Goal: Information Seeking & Learning: Check status

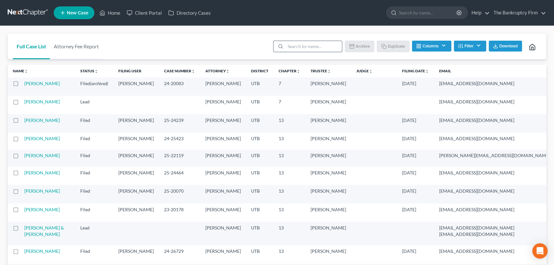
click at [296, 45] on input "search" at bounding box center [313, 46] width 57 height 11
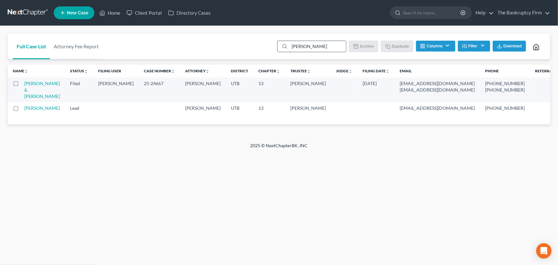
type input "[PERSON_NAME]"
click at [30, 86] on td "[PERSON_NAME] & [PERSON_NAME]" at bounding box center [44, 89] width 41 height 25
click at [30, 84] on link "[PERSON_NAME] & [PERSON_NAME]" at bounding box center [42, 90] width 36 height 18
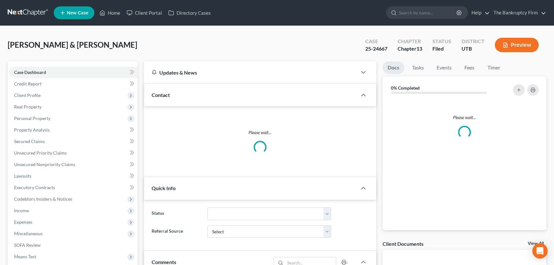
scroll to position [74, 0]
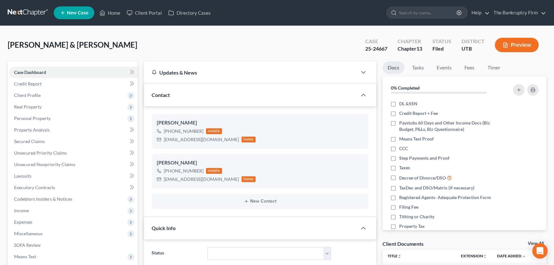
click at [529, 242] on link "View All" at bounding box center [536, 243] width 16 height 4
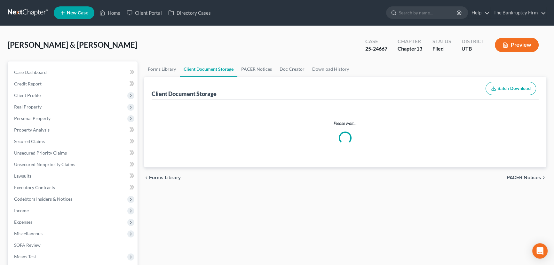
select select "26"
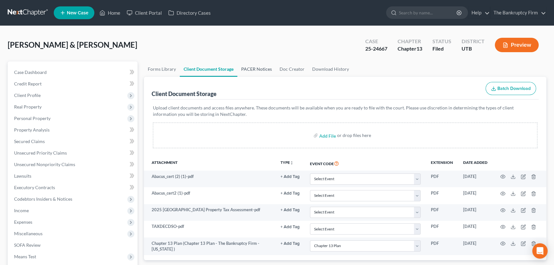
click at [246, 68] on link "PACER Notices" at bounding box center [256, 68] width 38 height 15
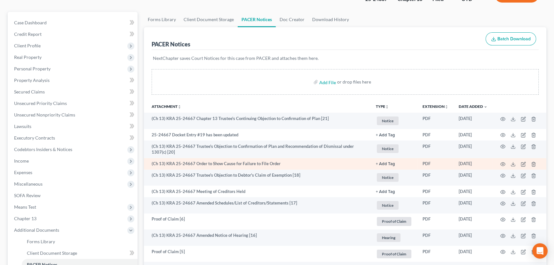
scroll to position [58, 0]
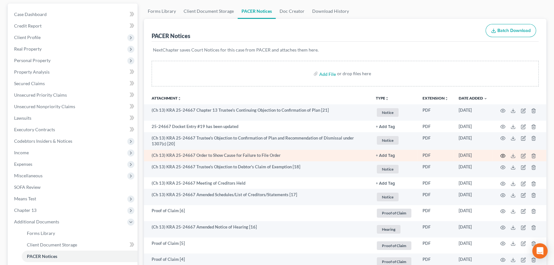
click at [503, 156] on icon "button" at bounding box center [503, 156] width 5 height 4
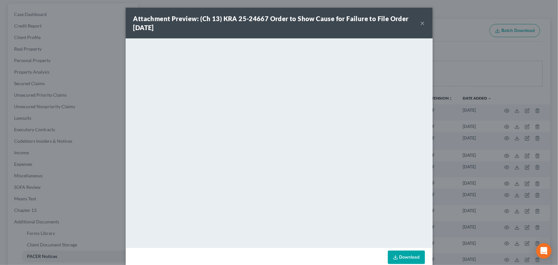
click at [422, 23] on button "×" at bounding box center [423, 23] width 4 height 8
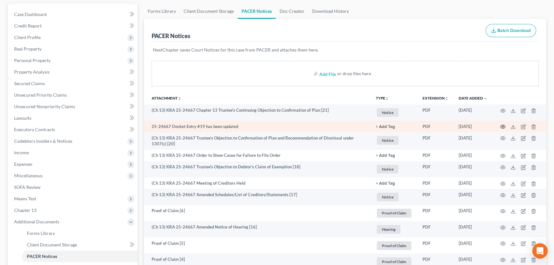
click at [503, 125] on icon "button" at bounding box center [502, 126] width 5 height 5
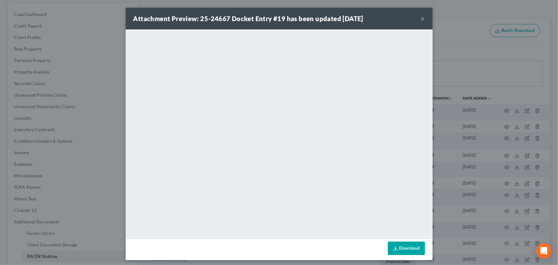
click at [421, 20] on button "×" at bounding box center [423, 19] width 4 height 8
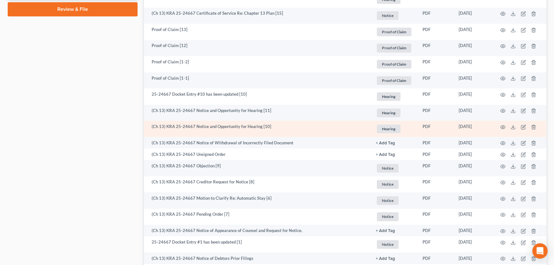
scroll to position [378, 0]
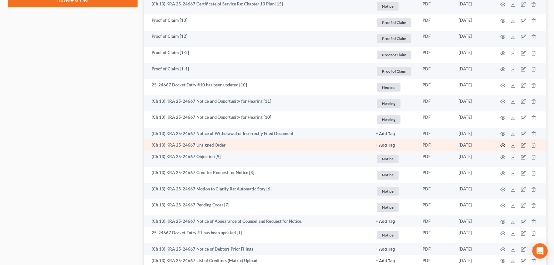
click at [501, 144] on icon "button" at bounding box center [503, 146] width 5 height 4
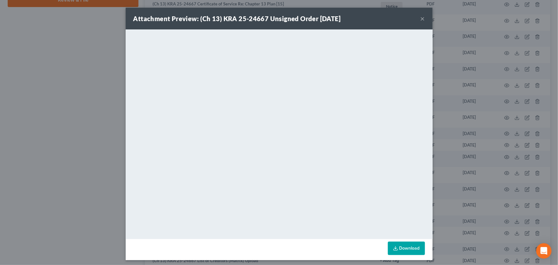
click at [421, 20] on button "×" at bounding box center [423, 19] width 4 height 8
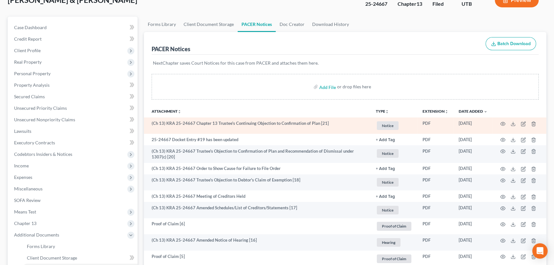
scroll to position [0, 0]
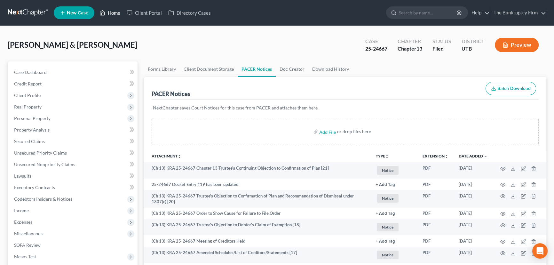
drag, startPoint x: 115, startPoint y: 13, endPoint x: 122, endPoint y: 19, distance: 8.8
click at [115, 13] on link "Home" at bounding box center [109, 13] width 27 height 12
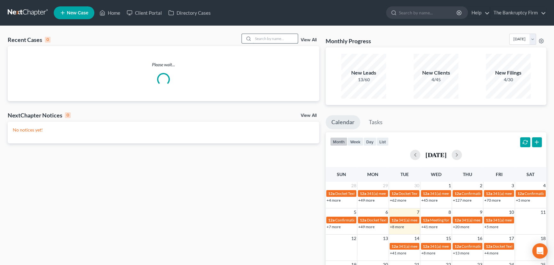
click at [256, 35] on input "search" at bounding box center [275, 38] width 45 height 9
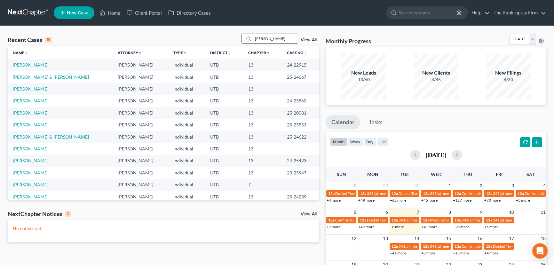
type input "[PERSON_NAME]"
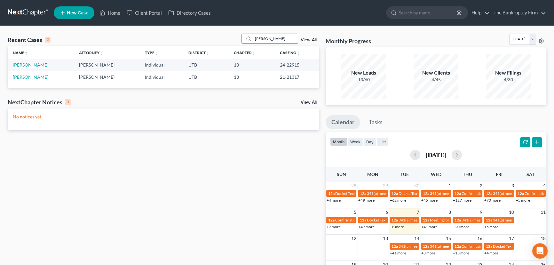
click at [26, 64] on link "[PERSON_NAME]" at bounding box center [31, 64] width 36 height 5
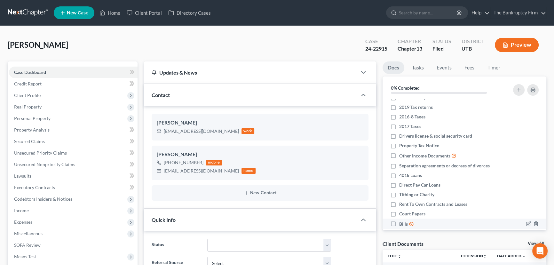
scroll to position [44, 0]
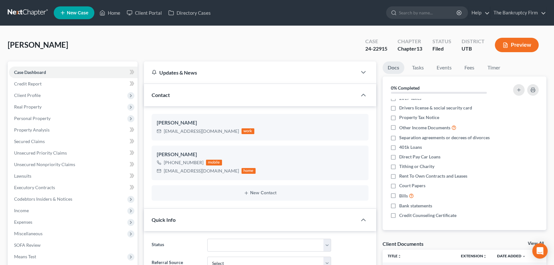
click at [531, 242] on link "View All" at bounding box center [536, 243] width 16 height 4
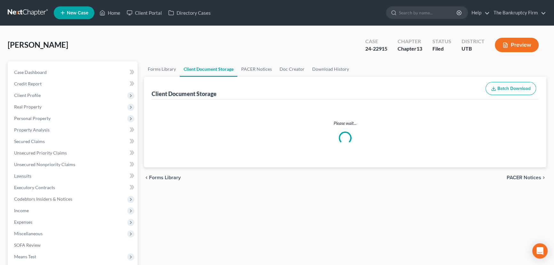
select select "26"
select select "53"
select select "30"
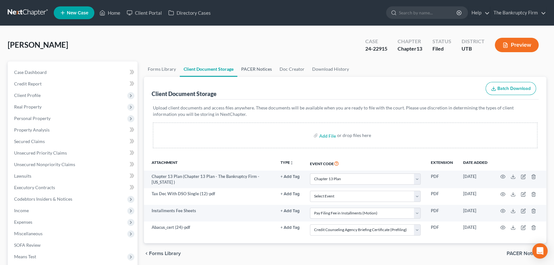
click at [262, 68] on link "PACER Notices" at bounding box center [256, 68] width 38 height 15
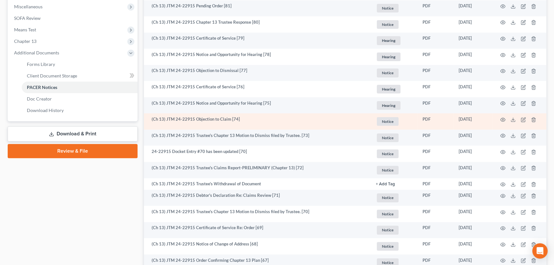
scroll to position [233, 0]
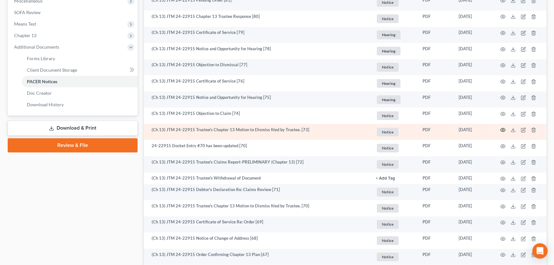
click at [504, 130] on icon "button" at bounding box center [502, 129] width 5 height 5
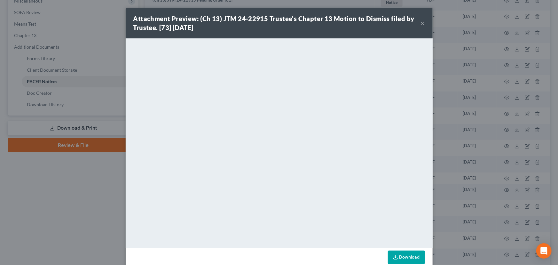
click at [421, 22] on button "×" at bounding box center [423, 23] width 4 height 8
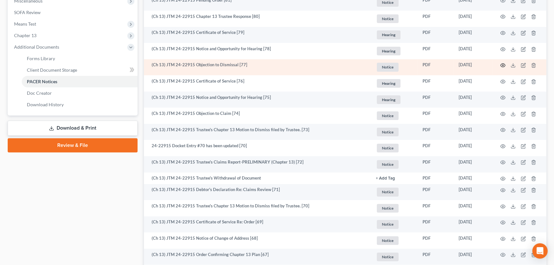
click at [502, 65] on circle "button" at bounding box center [502, 65] width 1 height 1
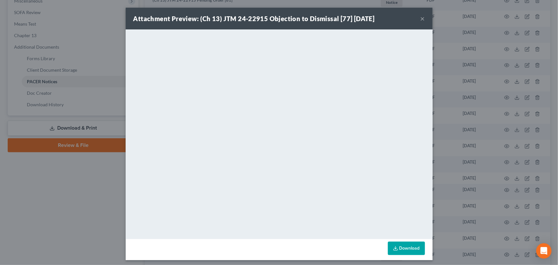
click at [423, 18] on div "Attachment Preview: (Ch 13) JTM 24-22915 Objection to Dismissal [77] [DATE] ×" at bounding box center [279, 19] width 307 height 22
click at [421, 18] on button "×" at bounding box center [423, 19] width 4 height 8
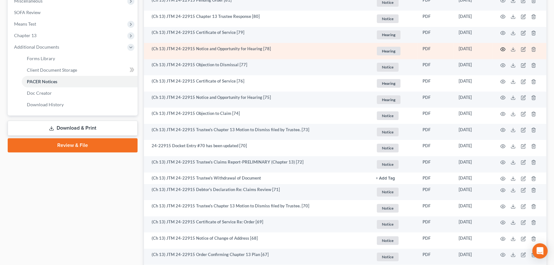
click at [502, 48] on icon "button" at bounding box center [502, 49] width 5 height 5
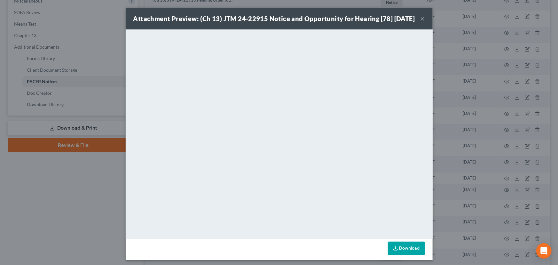
click at [422, 22] on button "×" at bounding box center [423, 19] width 4 height 8
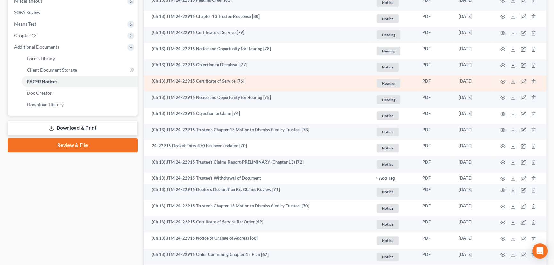
scroll to position [203, 0]
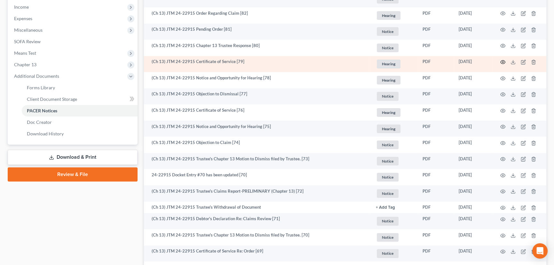
click at [501, 61] on icon "button" at bounding box center [502, 62] width 5 height 5
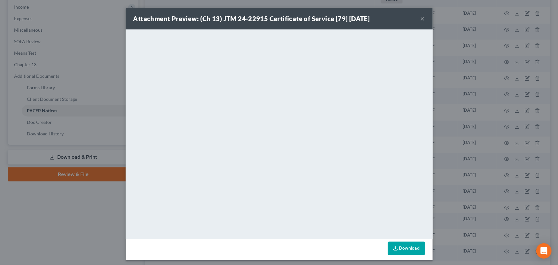
click at [421, 20] on button "×" at bounding box center [423, 19] width 4 height 8
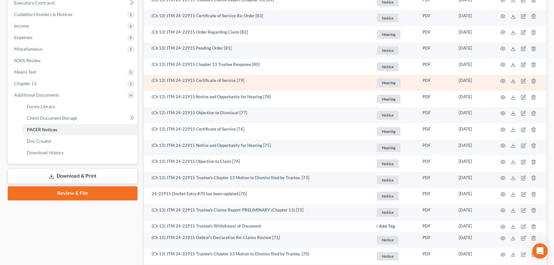
scroll to position [174, 0]
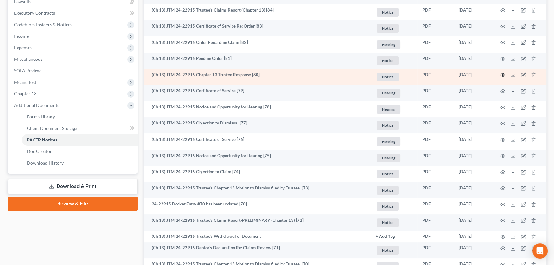
click at [502, 73] on icon "button" at bounding box center [502, 74] width 5 height 5
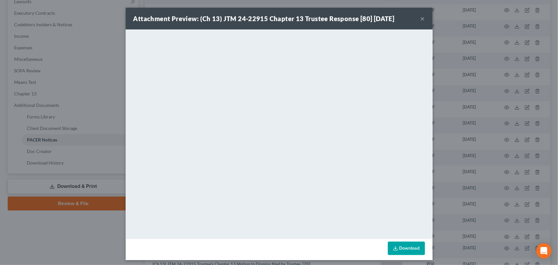
click at [421, 19] on button "×" at bounding box center [423, 19] width 4 height 8
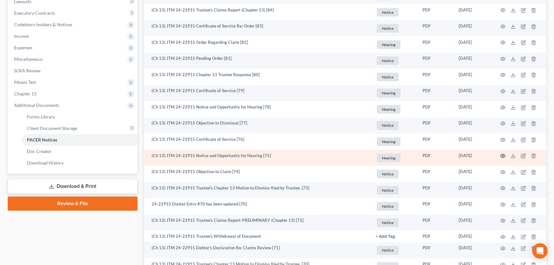
click at [503, 155] on circle "button" at bounding box center [502, 155] width 1 height 1
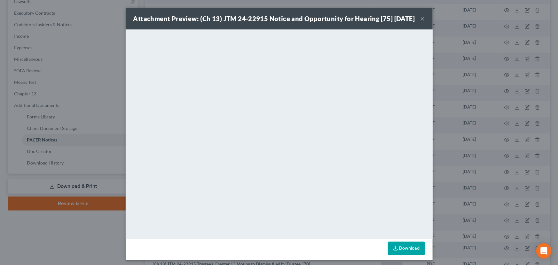
click at [422, 22] on button "×" at bounding box center [423, 19] width 4 height 8
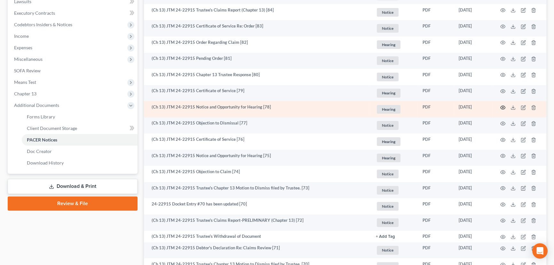
click at [502, 105] on icon "button" at bounding box center [502, 107] width 5 height 5
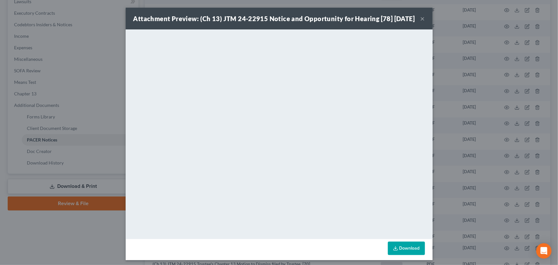
click at [421, 22] on button "×" at bounding box center [423, 19] width 4 height 8
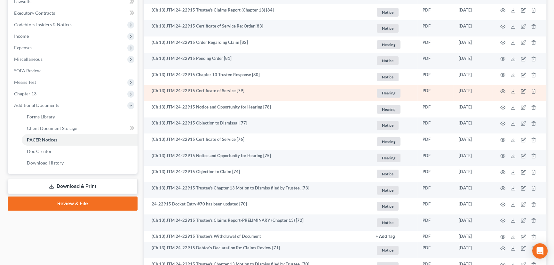
scroll to position [0, 0]
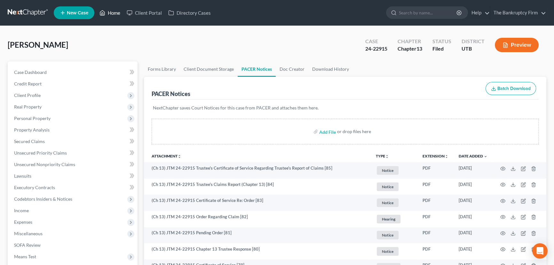
click at [115, 13] on link "Home" at bounding box center [109, 13] width 27 height 12
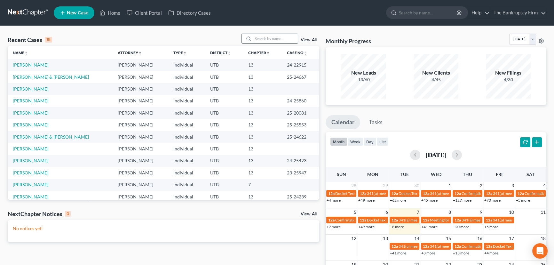
click at [259, 38] on input "search" at bounding box center [275, 38] width 45 height 9
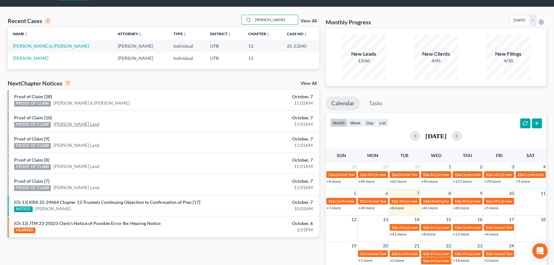
scroll to position [29, 0]
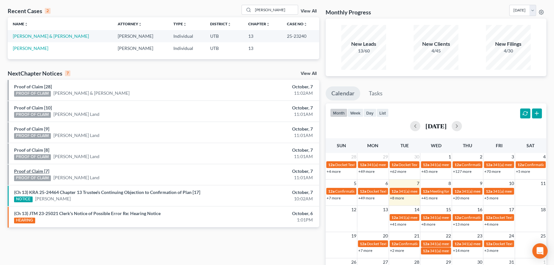
click at [28, 170] on link "Proof of Claim [7]" at bounding box center [31, 170] width 35 height 5
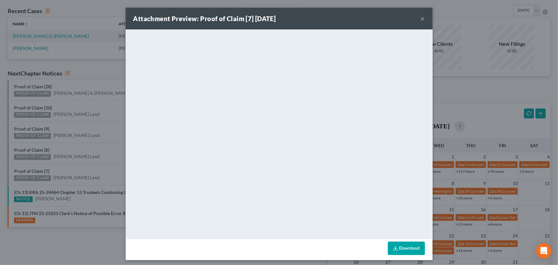
click at [44, 162] on div "Attachment Preview: Proof of Claim [7] [DATE] × <object ng-attr-data='[URL][DOM…" at bounding box center [279, 132] width 558 height 265
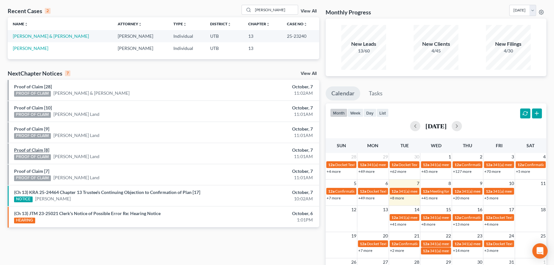
click at [41, 150] on link "Proof of Claim [8]" at bounding box center [31, 149] width 35 height 5
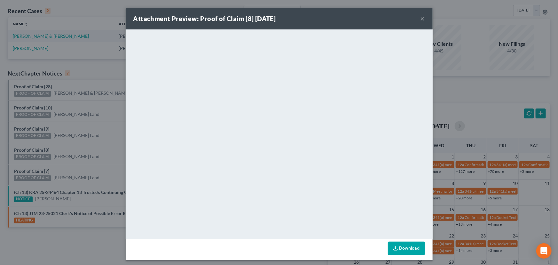
click at [68, 147] on div "Attachment Preview: Proof of Claim [8] [DATE] × <object ng-attr-data='[URL][DOM…" at bounding box center [279, 132] width 558 height 265
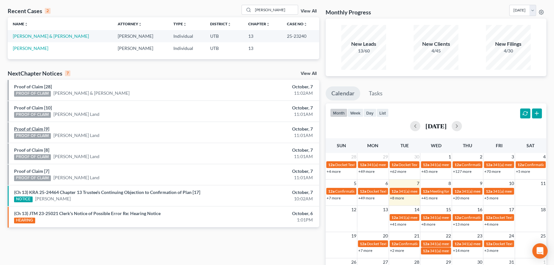
click at [36, 127] on link "Proof of Claim [9]" at bounding box center [31, 128] width 35 height 5
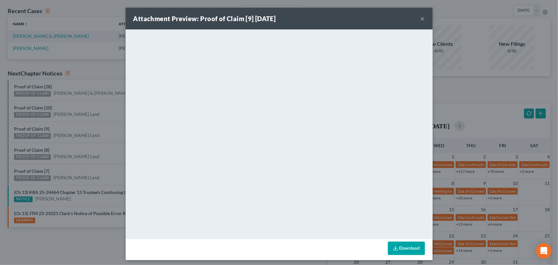
click at [69, 128] on div "Attachment Preview: Proof of Claim [9] [DATE] × <object ng-attr-data='[URL][DOM…" at bounding box center [279, 132] width 558 height 265
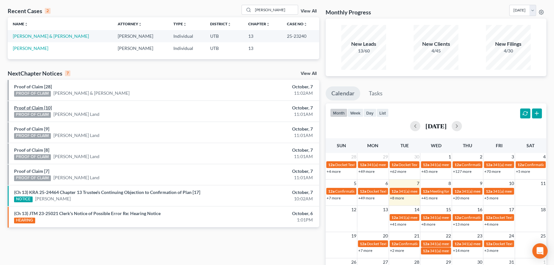
click at [36, 108] on link "Proof of Claim [10]" at bounding box center [33, 107] width 38 height 5
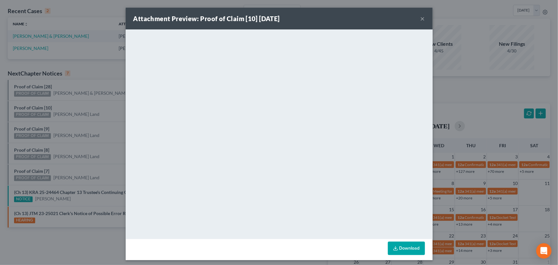
drag, startPoint x: 69, startPoint y: 107, endPoint x: 46, endPoint y: 98, distance: 25.1
click at [69, 107] on div "Attachment Preview: Proof of Claim [10] [DATE] × <object ng-attr-data='[URL][DO…" at bounding box center [279, 132] width 558 height 265
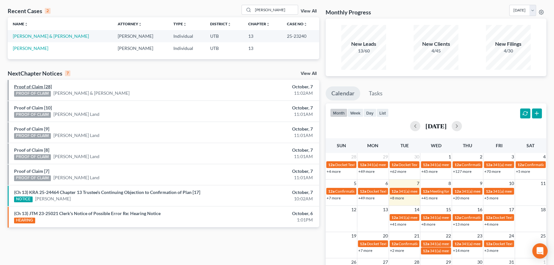
click at [33, 87] on link "Proof of Claim [28]" at bounding box center [33, 86] width 38 height 5
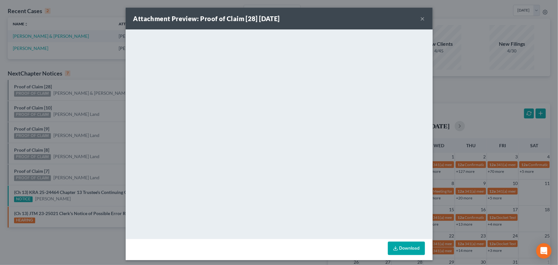
click at [68, 102] on div "Attachment Preview: Proof of Claim [28] [DATE] × <object ng-attr-data='[URL][DO…" at bounding box center [279, 132] width 558 height 265
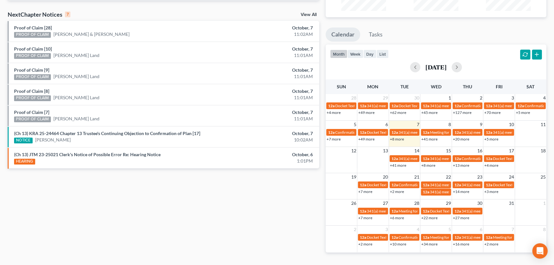
scroll to position [104, 0]
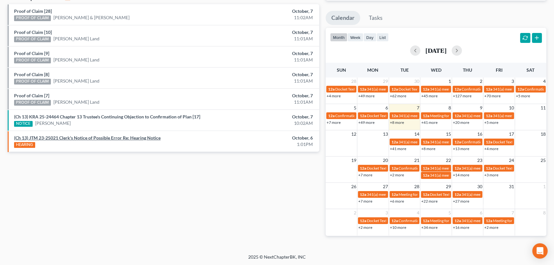
click at [95, 137] on link "(Ch 13) JTM 23-25021 Clerk's Notice of Possible Error Re: Hearing Notice" at bounding box center [87, 137] width 147 height 5
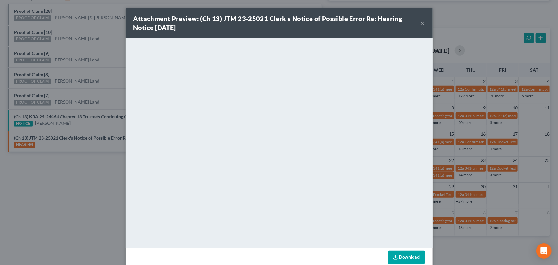
click at [421, 24] on button "×" at bounding box center [423, 23] width 4 height 8
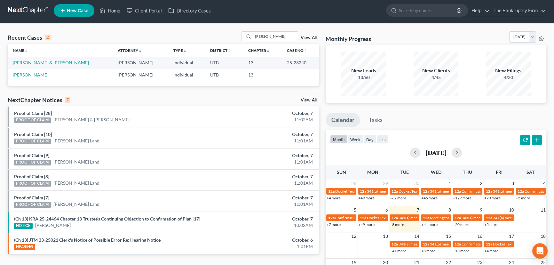
scroll to position [0, 0]
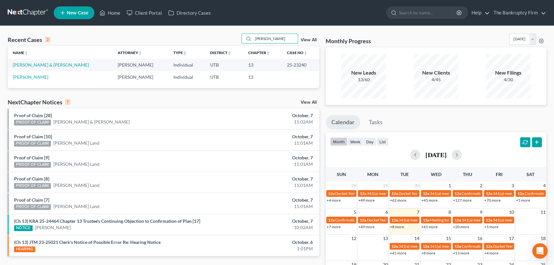
drag, startPoint x: 273, startPoint y: 40, endPoint x: 237, endPoint y: 39, distance: 35.8
click at [237, 39] on div "Recent Cases 2 [PERSON_NAME] View All" at bounding box center [164, 40] width 312 height 12
type input "[PERSON_NAME]"
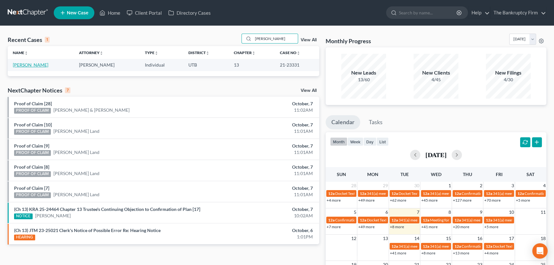
click at [37, 67] on link "[PERSON_NAME]" at bounding box center [31, 64] width 36 height 5
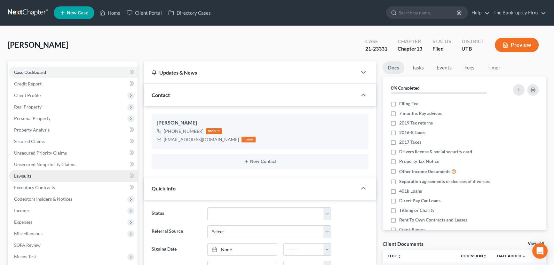
scroll to position [118, 0]
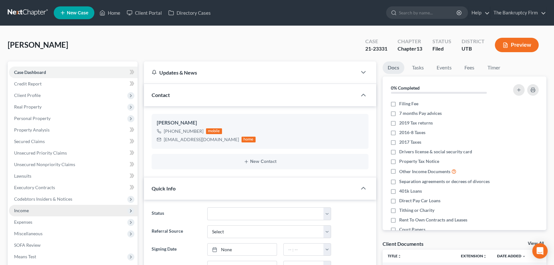
click at [23, 208] on span "Income" at bounding box center [21, 210] width 15 height 5
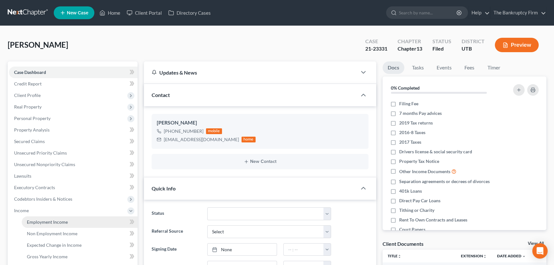
click at [49, 219] on span "Employment Income" at bounding box center [47, 221] width 41 height 5
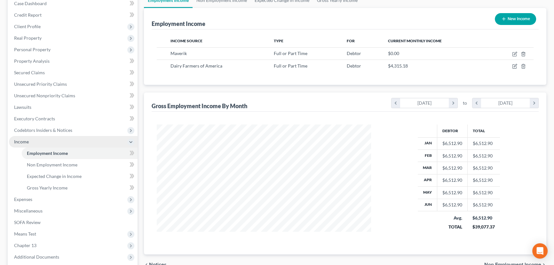
scroll to position [116, 0]
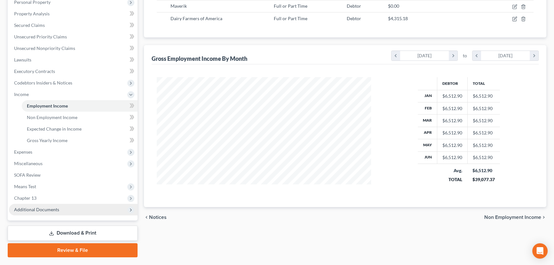
click at [44, 209] on span "Additional Documents" at bounding box center [36, 209] width 45 height 5
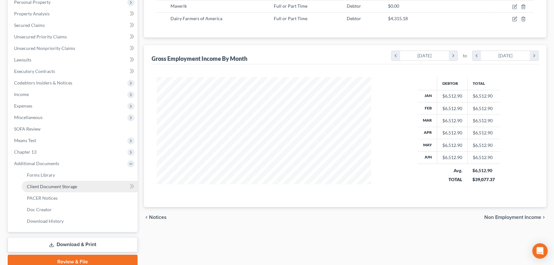
click at [56, 188] on link "Client Document Storage" at bounding box center [80, 187] width 116 height 12
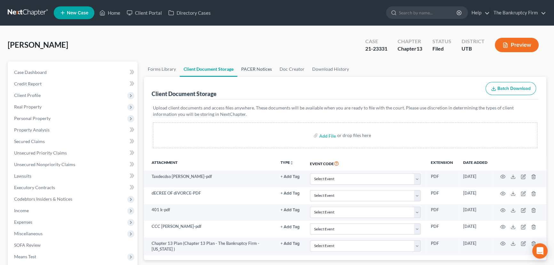
click at [250, 65] on link "PACER Notices" at bounding box center [256, 68] width 38 height 15
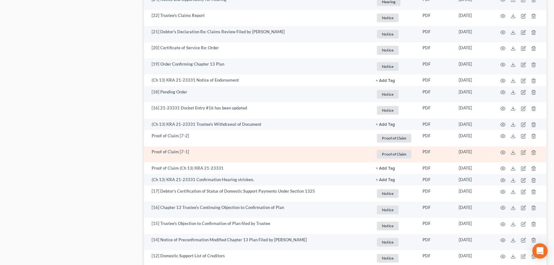
scroll to position [1105, 0]
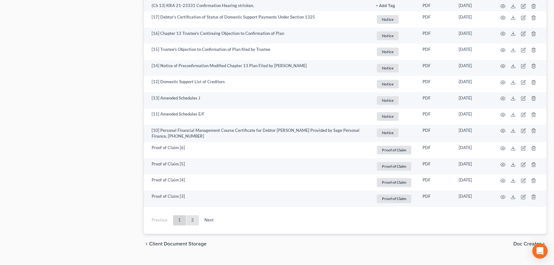
click at [194, 220] on link "2" at bounding box center [192, 220] width 13 height 10
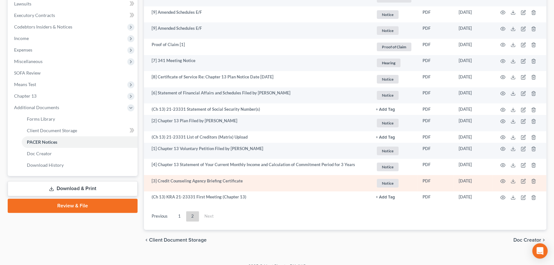
scroll to position [181, 0]
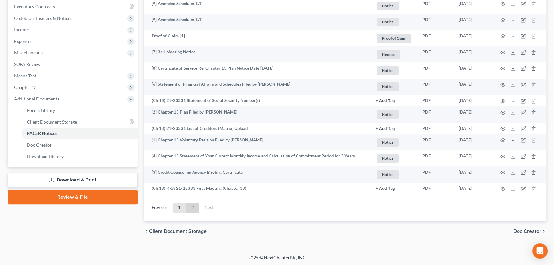
click at [179, 208] on link "1" at bounding box center [179, 208] width 13 height 10
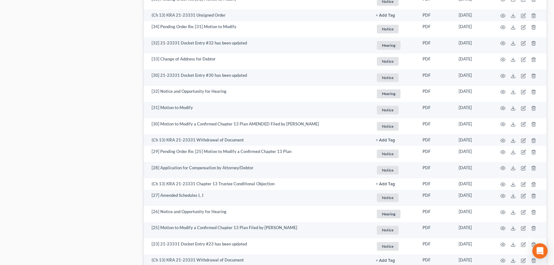
scroll to position [594, 0]
